Goal: Check status: Check status

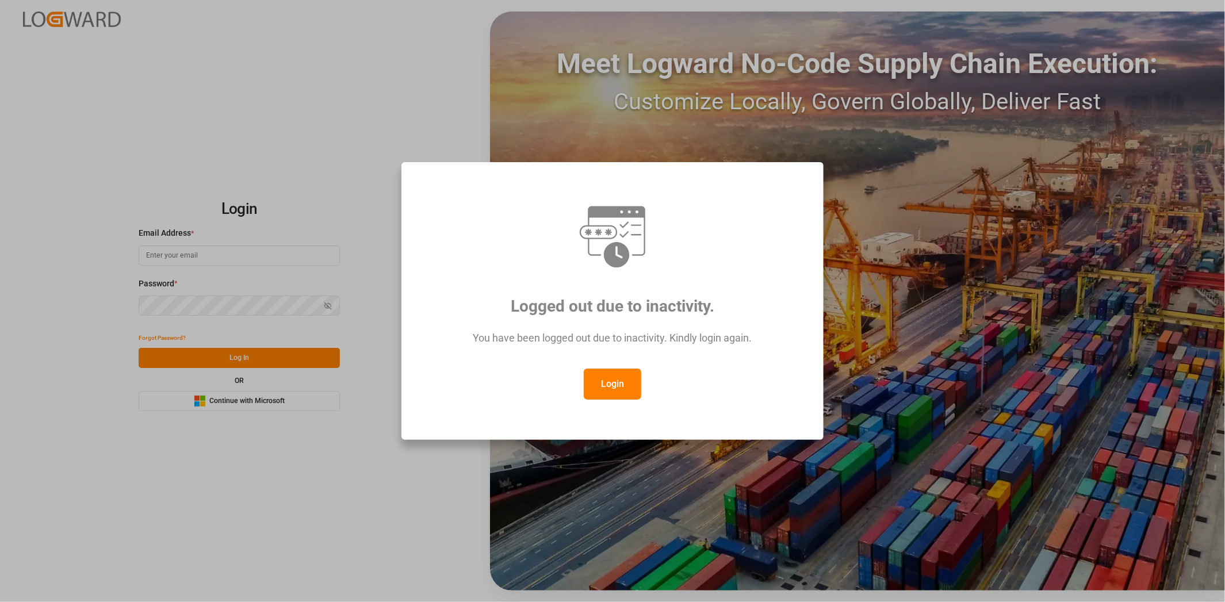
click at [616, 378] on button "Login" at bounding box center [613, 384] width 58 height 31
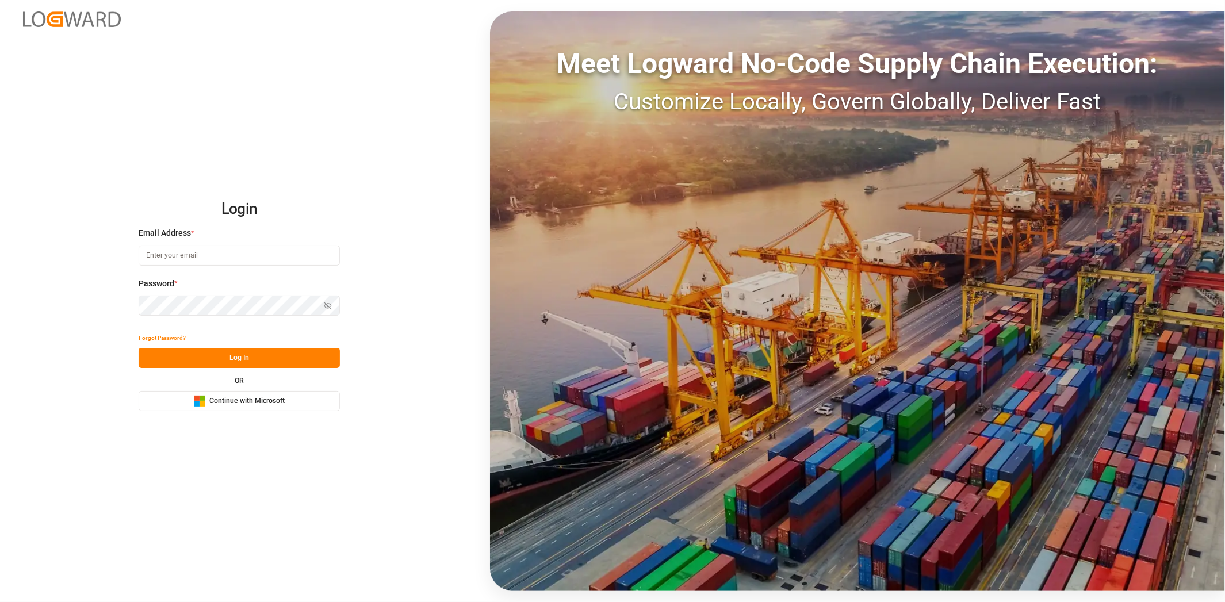
click at [246, 259] on input at bounding box center [239, 256] width 201 height 20
type input "[EMAIL_ADDRESS][PERSON_NAME][DOMAIN_NAME]"
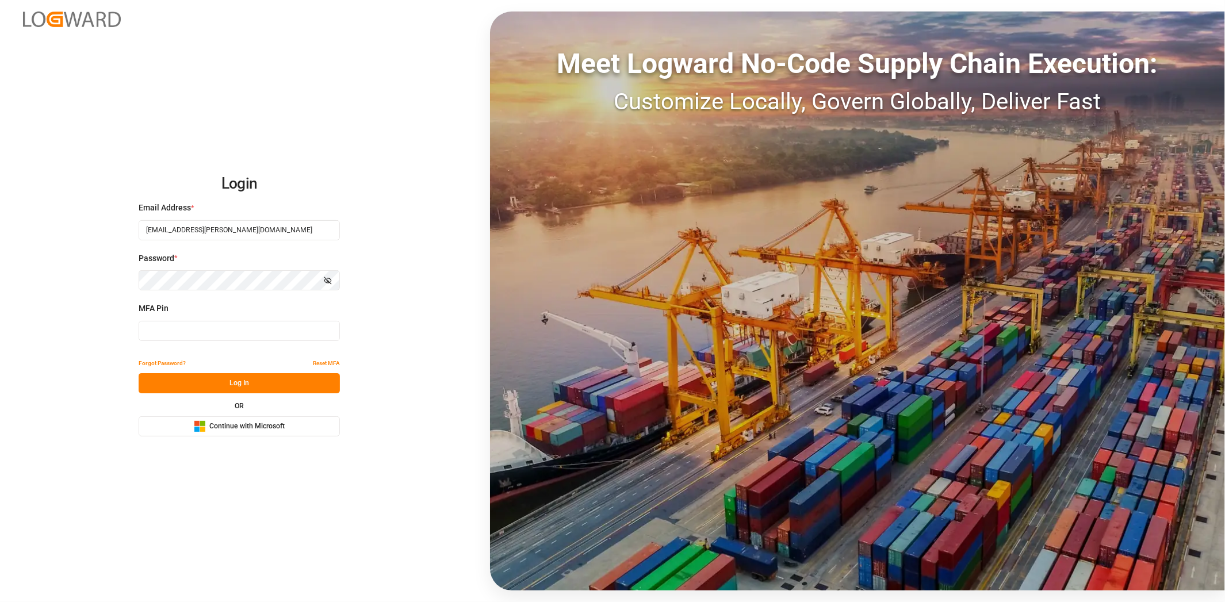
click at [213, 329] on input at bounding box center [239, 331] width 201 height 20
type input "470621"
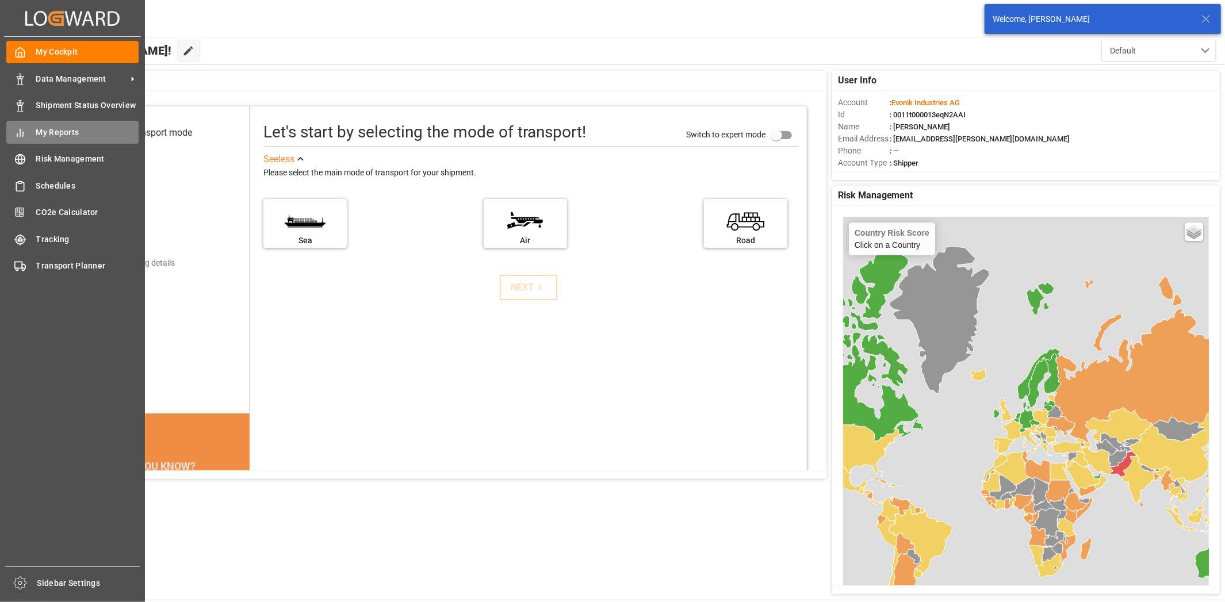
click at [51, 135] on span "My Reports" at bounding box center [87, 133] width 103 height 12
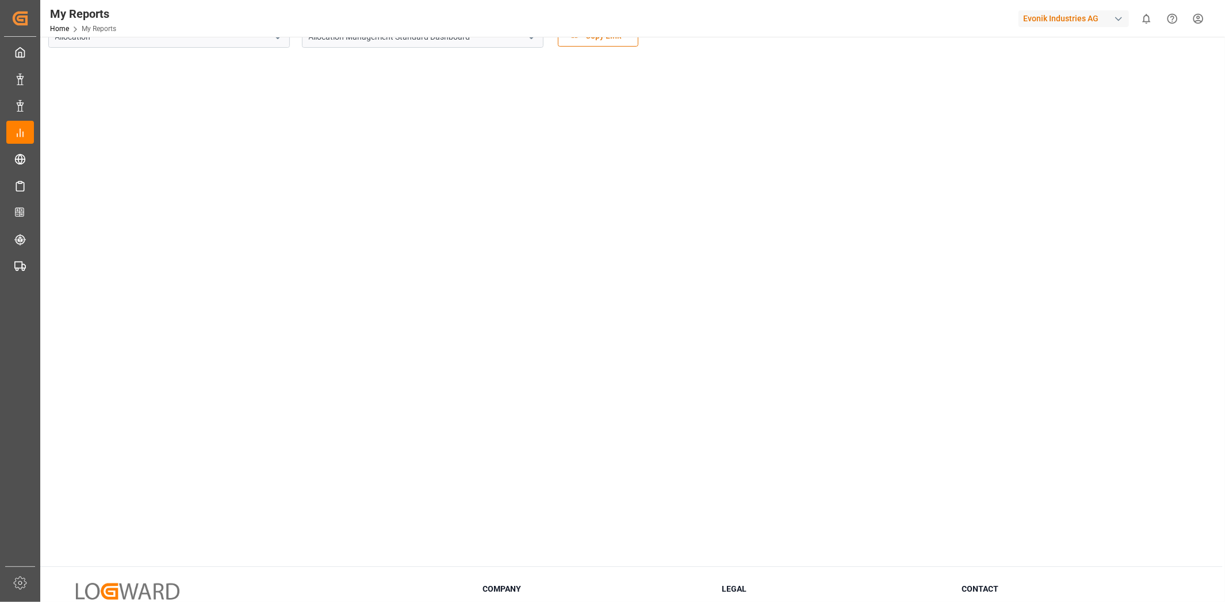
scroll to position [58, 0]
